Goal: Task Accomplishment & Management: Manage account settings

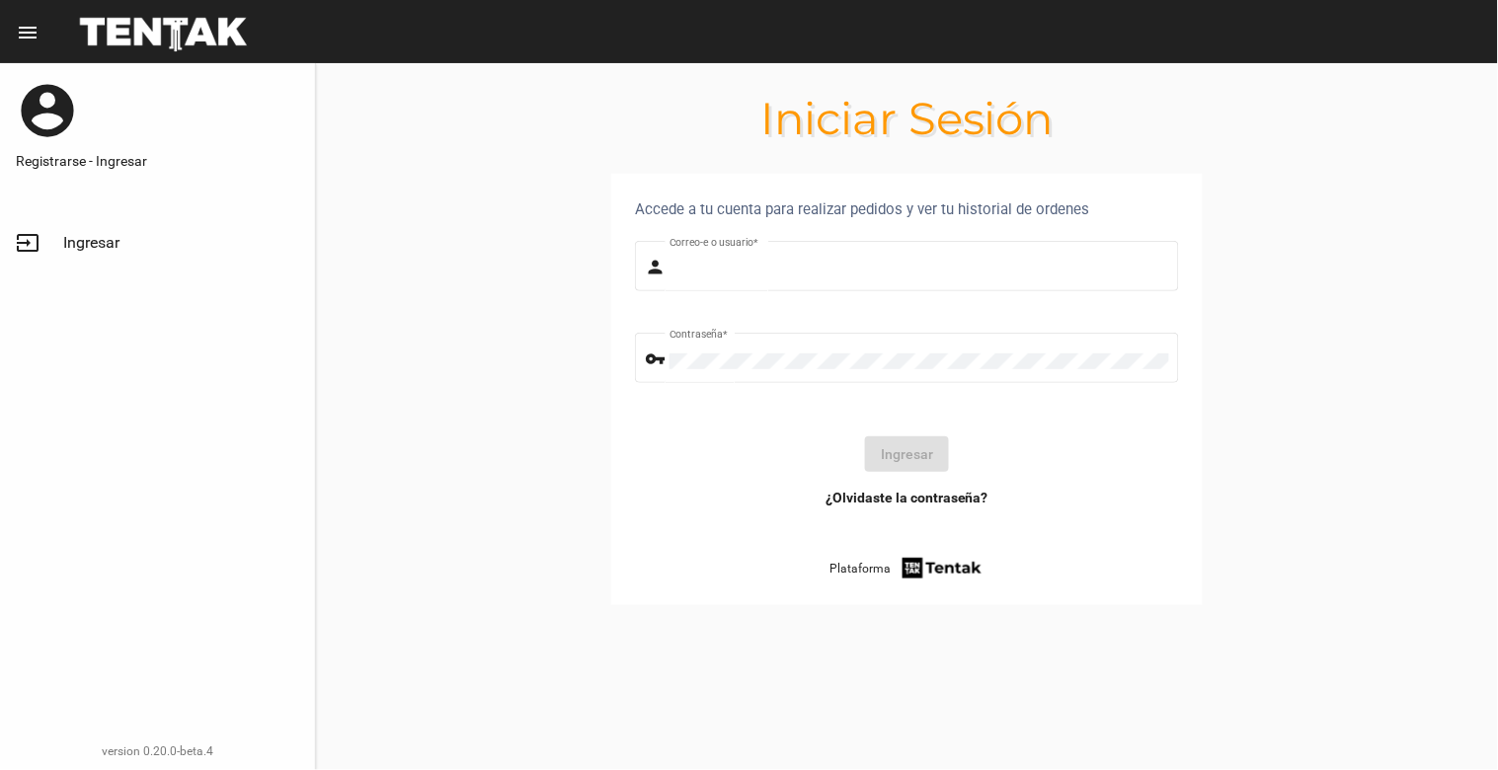
type input "[EMAIL_ADDRESS][DOMAIN_NAME]"
click at [894, 464] on button "Ingresar" at bounding box center [907, 454] width 84 height 36
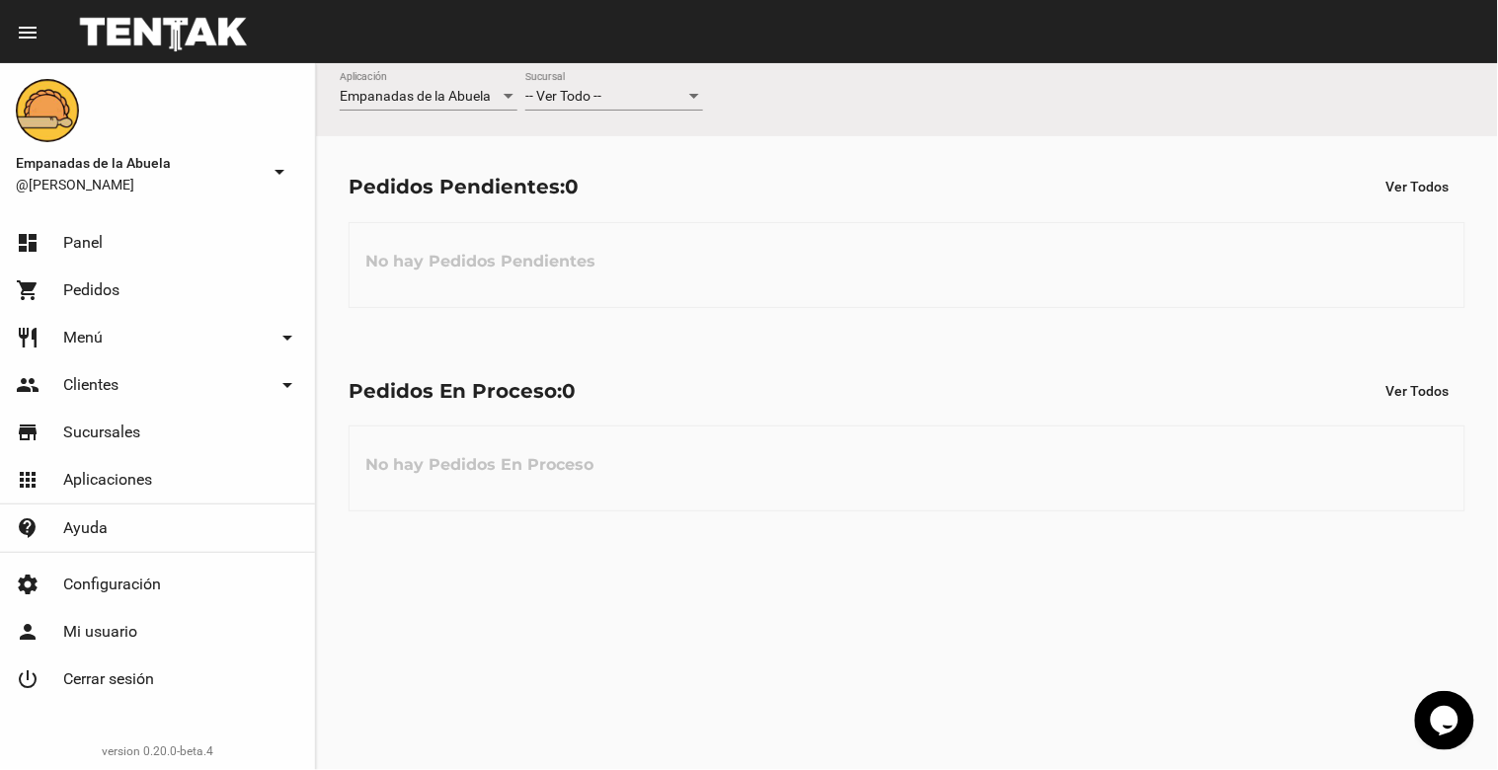
click at [691, 94] on div at bounding box center [694, 96] width 10 height 5
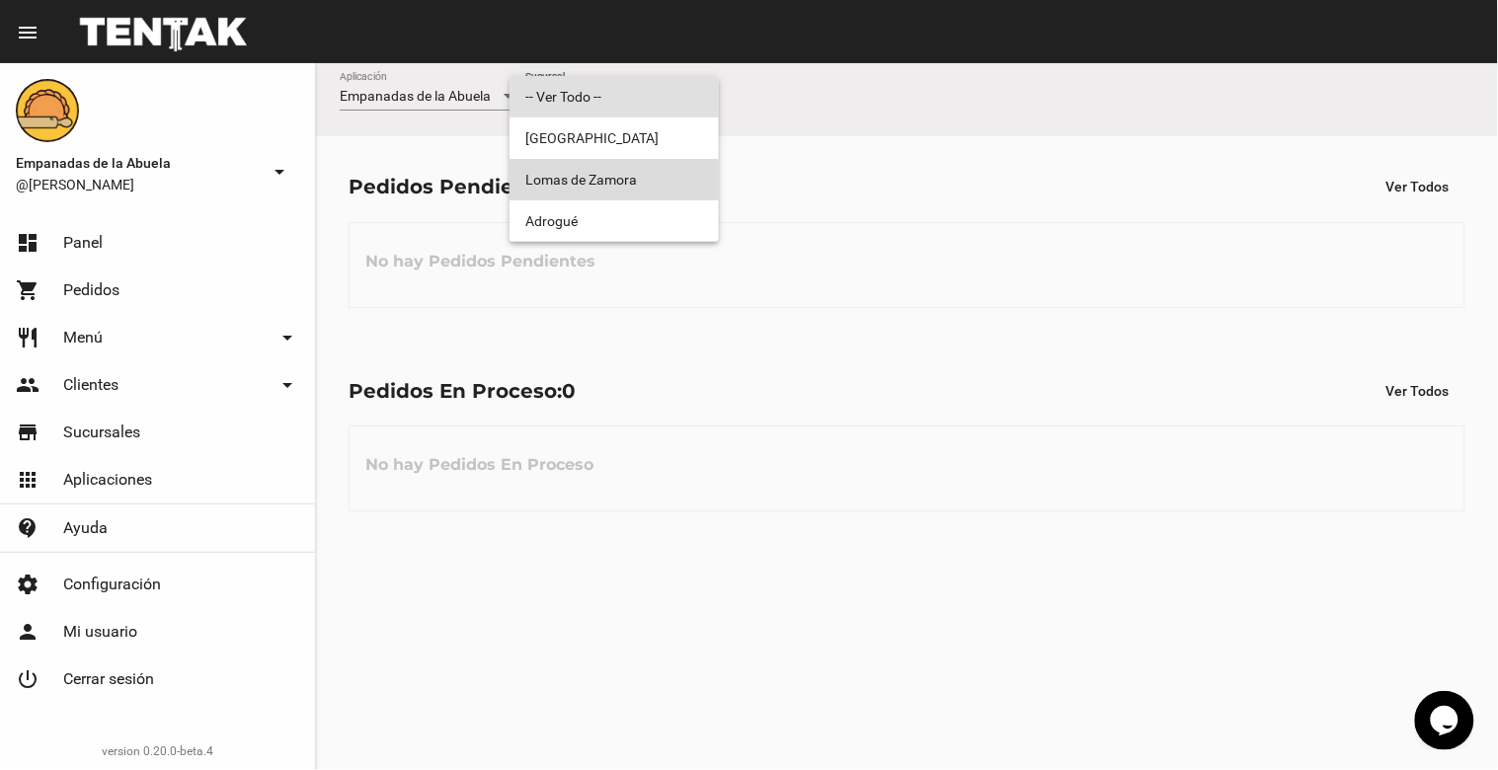
click at [671, 171] on span "Lomas de Zamora" at bounding box center [614, 179] width 178 height 41
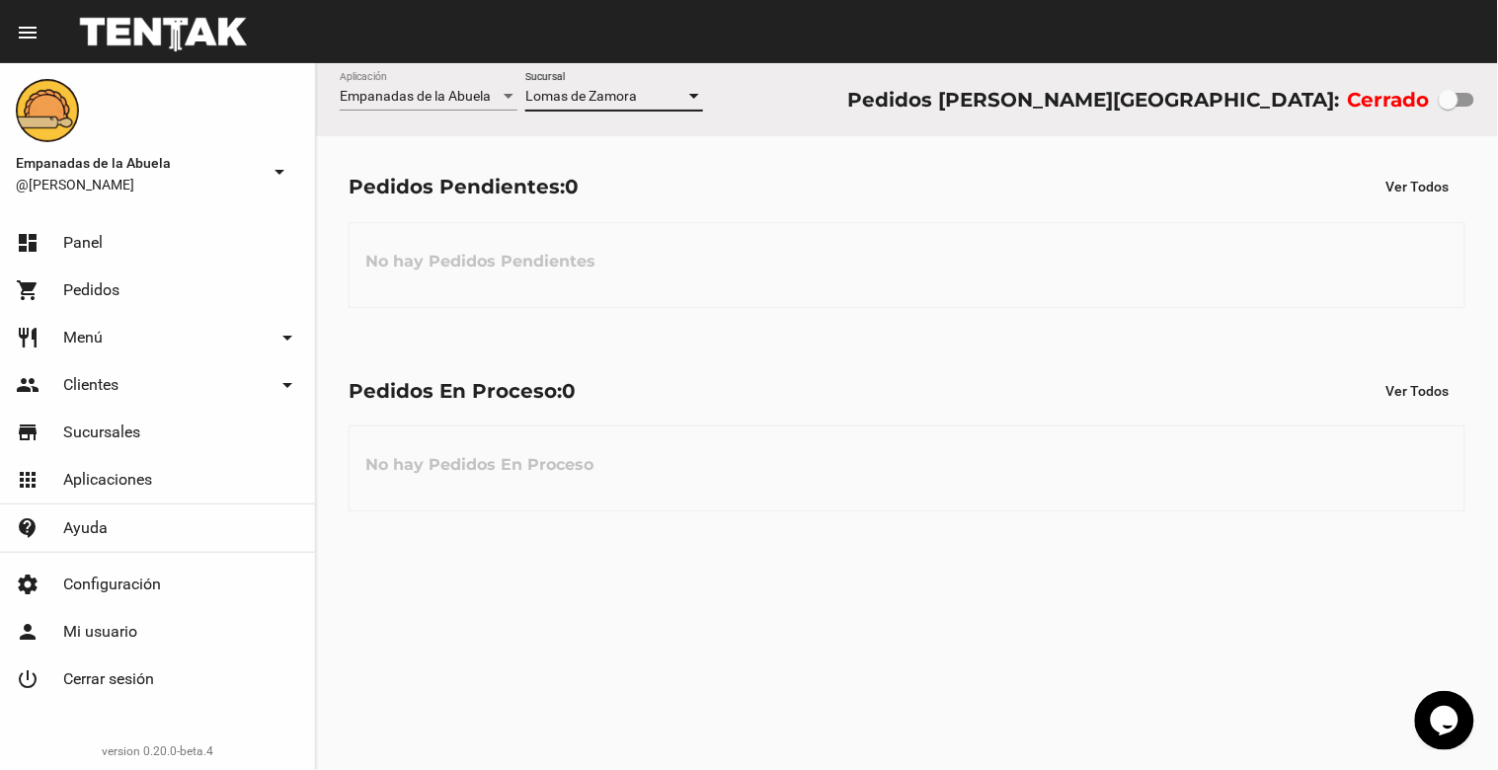
click at [1453, 105] on div at bounding box center [1449, 100] width 20 height 20
click at [1449, 107] on input "checkbox" at bounding box center [1448, 107] width 1 height 1
checkbox input "true"
